Goal: Ask a question

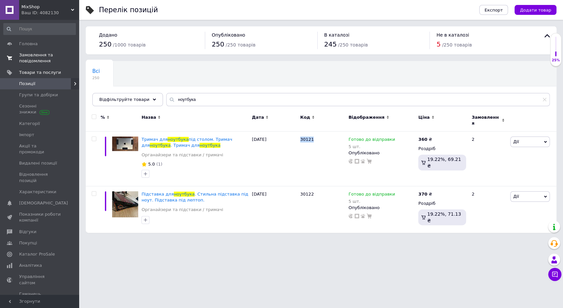
click at [31, 59] on span "Замовлення та повідомлення" at bounding box center [40, 58] width 42 height 12
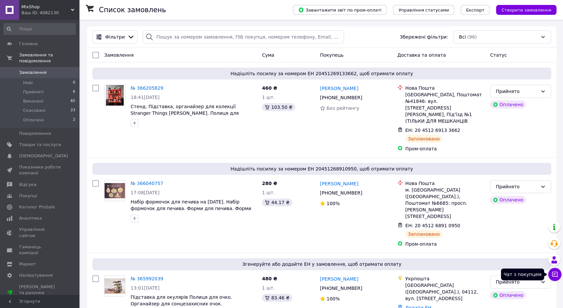
click at [556, 275] on icon at bounding box center [555, 274] width 7 height 7
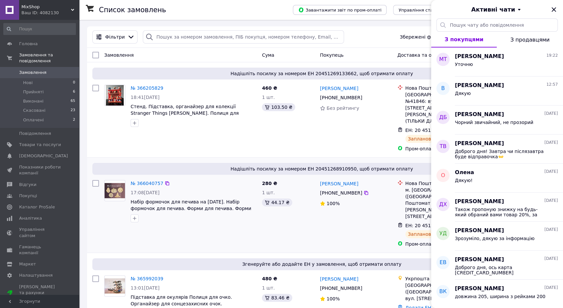
click at [365, 198] on div "[PERSON_NAME] [PHONE_NUMBER]%" at bounding box center [357, 214] width 78 height 73
click at [485, 65] on div "Уточню" at bounding box center [506, 65] width 103 height 11
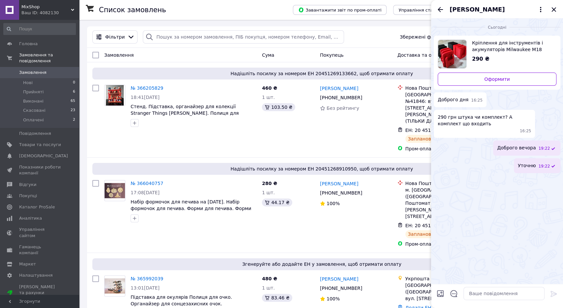
click at [498, 49] on span "Кріплення для інструментів і акумуляторів Milwaukee M18 Fuel" at bounding box center [511, 46] width 79 height 13
click at [513, 48] on span "Кріплення для інструментів і акумуляторів Milwaukee M18 Fuel" at bounding box center [511, 46] width 79 height 13
click at [476, 295] on textarea at bounding box center [504, 293] width 81 height 13
type textarea "1"
type textarea "комплект - одне кріплення для батареї та одне для інструменту"
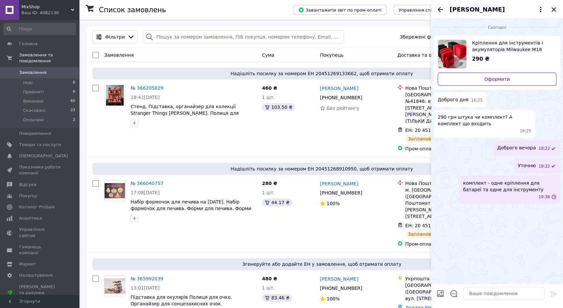
click at [554, 10] on icon "Закрити" at bounding box center [554, 9] width 4 height 4
